Goal: Transaction & Acquisition: Purchase product/service

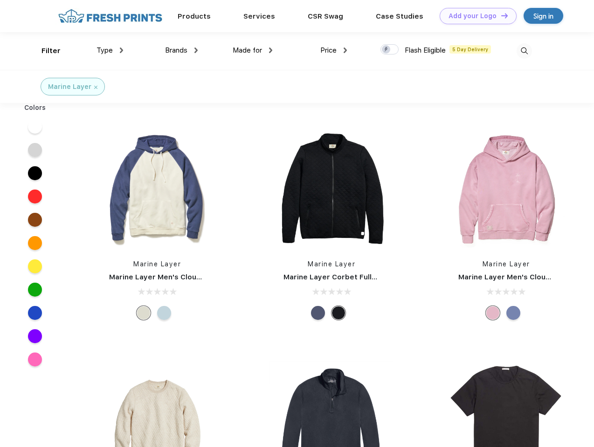
click at [474, 16] on link "Add your Logo Design Tool" at bounding box center [477, 16] width 77 height 16
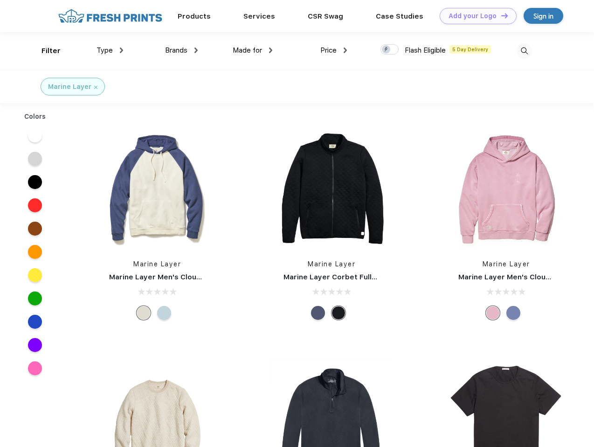
click at [0, 0] on div "Design Tool" at bounding box center [0, 0] width 0 height 0
click at [500, 15] on link "Add your Logo Design Tool" at bounding box center [477, 16] width 77 height 16
click at [45, 51] on div "Filter" at bounding box center [50, 51] width 19 height 11
click at [110, 50] on span "Type" at bounding box center [104, 50] width 16 height 8
click at [181, 50] on span "Brands" at bounding box center [176, 50] width 22 height 8
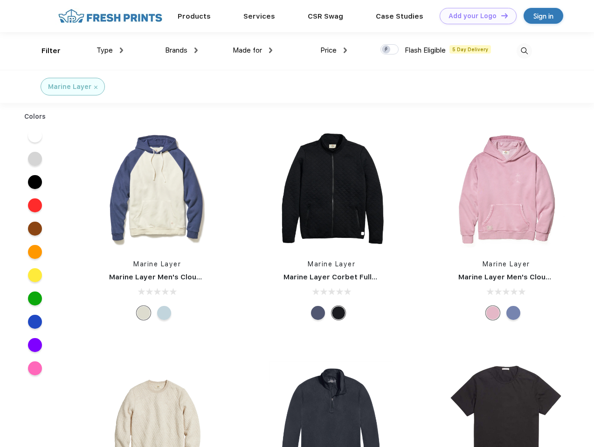
click at [253, 50] on span "Made for" at bounding box center [247, 50] width 29 height 8
click at [334, 50] on span "Price" at bounding box center [328, 50] width 16 height 8
click at [390, 50] on div at bounding box center [389, 49] width 18 height 10
click at [386, 50] on input "checkbox" at bounding box center [383, 47] width 6 height 6
click at [524, 51] on img at bounding box center [523, 50] width 15 height 15
